Goal: Use online tool/utility: Utilize a website feature to perform a specific function

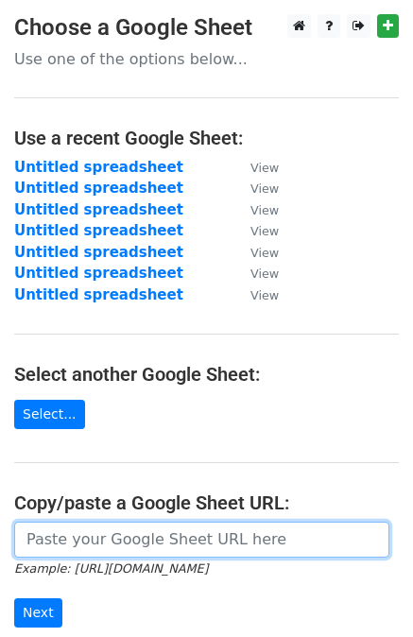
click at [42, 528] on input "url" at bounding box center [201, 540] width 375 height 36
paste input "https://docs.google.com/spreadsheets/d/199UEsSMxJZi169Ps2Gug-oobzCf14qISmwAAERn…"
type input "https://docs.google.com/spreadsheets/d/199UEsSMxJZi169Ps2Gug-oobzCf14qISmwAAERn…"
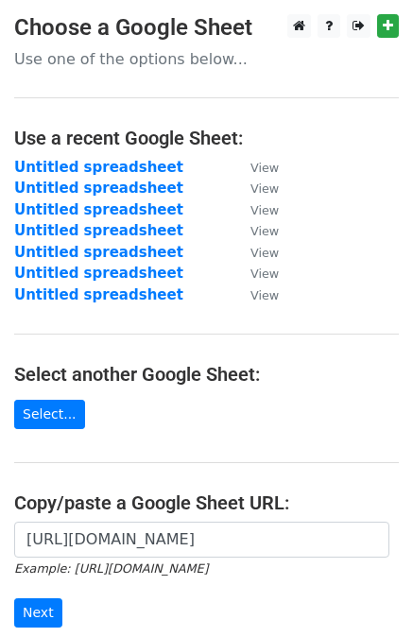
scroll to position [0, 0]
click at [40, 610] on input "Next" at bounding box center [38, 613] width 48 height 29
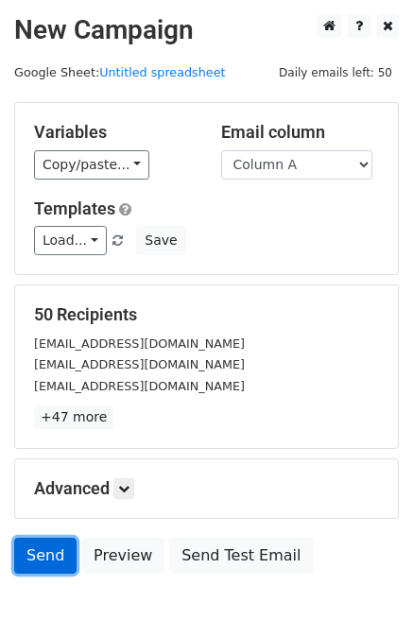
click at [42, 546] on link "Send" at bounding box center [45, 556] width 62 height 36
